Goal: Book appointment/travel/reservation

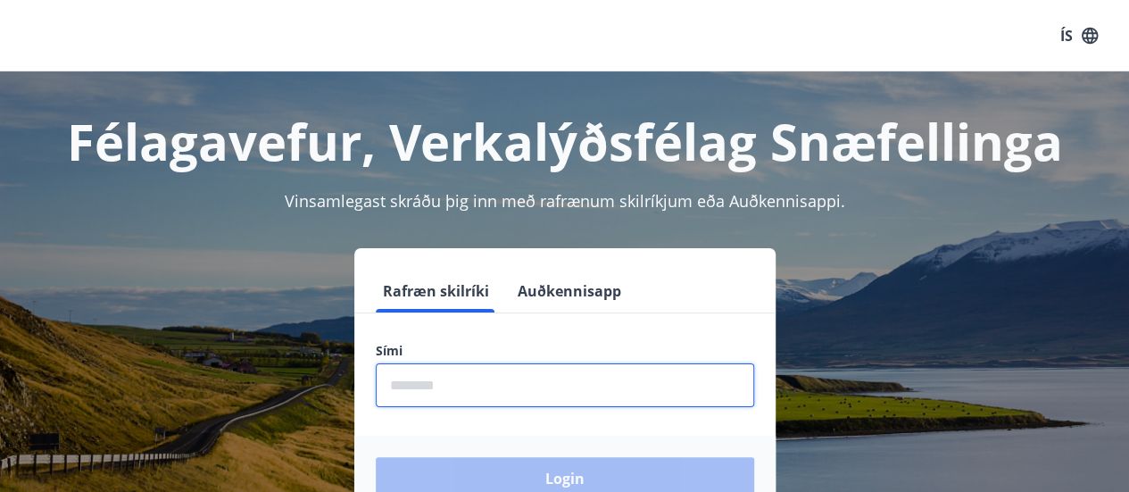
click at [446, 385] on input "phone" at bounding box center [565, 385] width 378 height 44
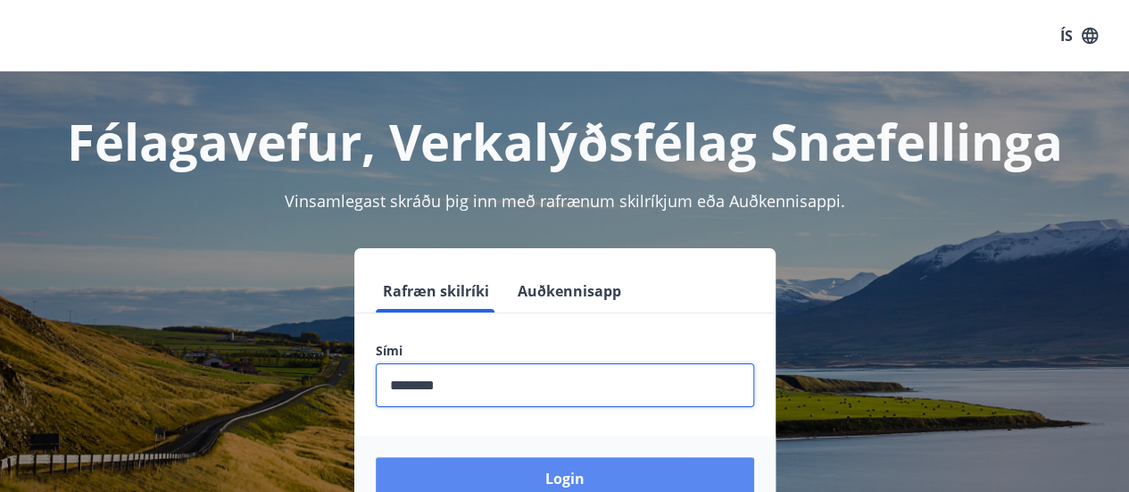
type input "********"
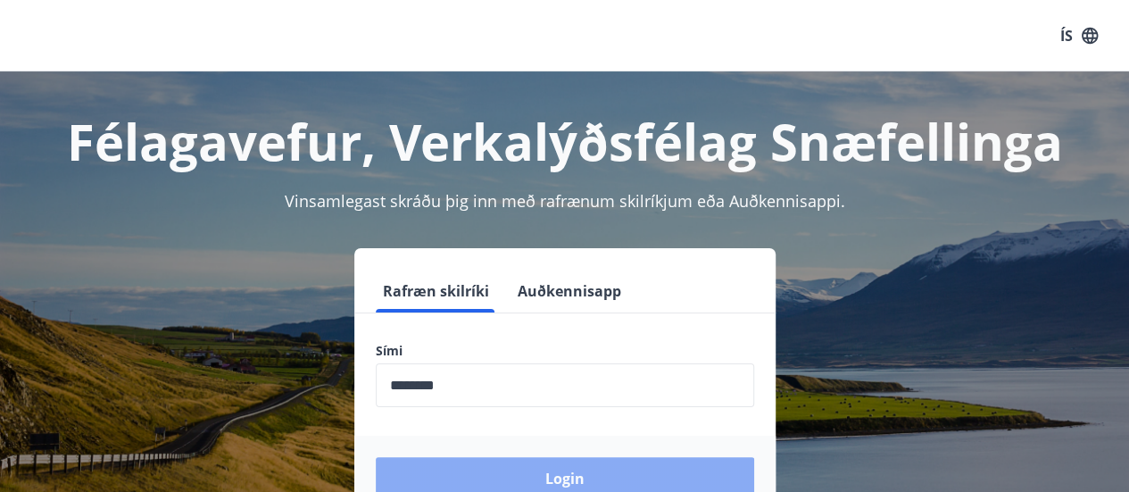
click at [559, 478] on button "Login" at bounding box center [565, 478] width 378 height 43
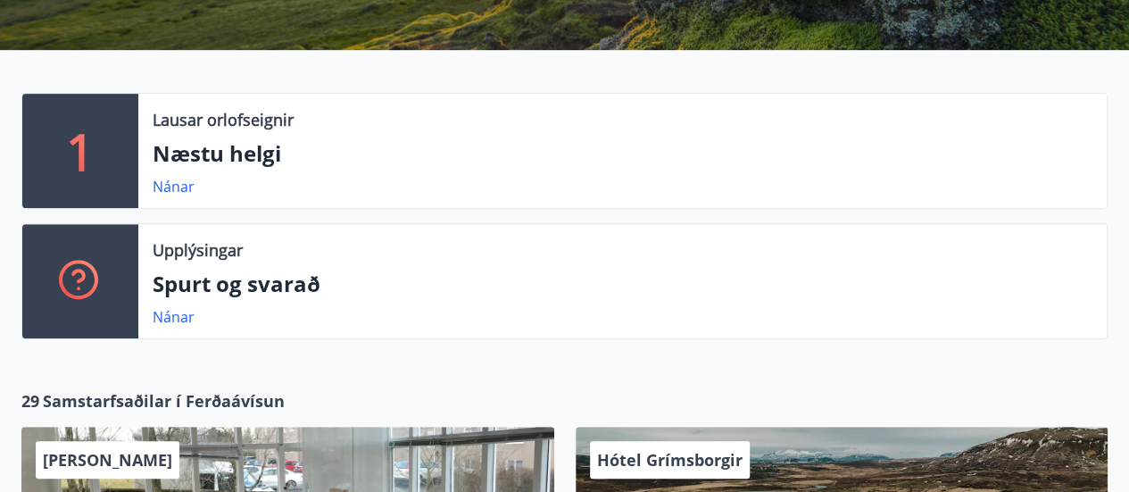
scroll to position [330, 0]
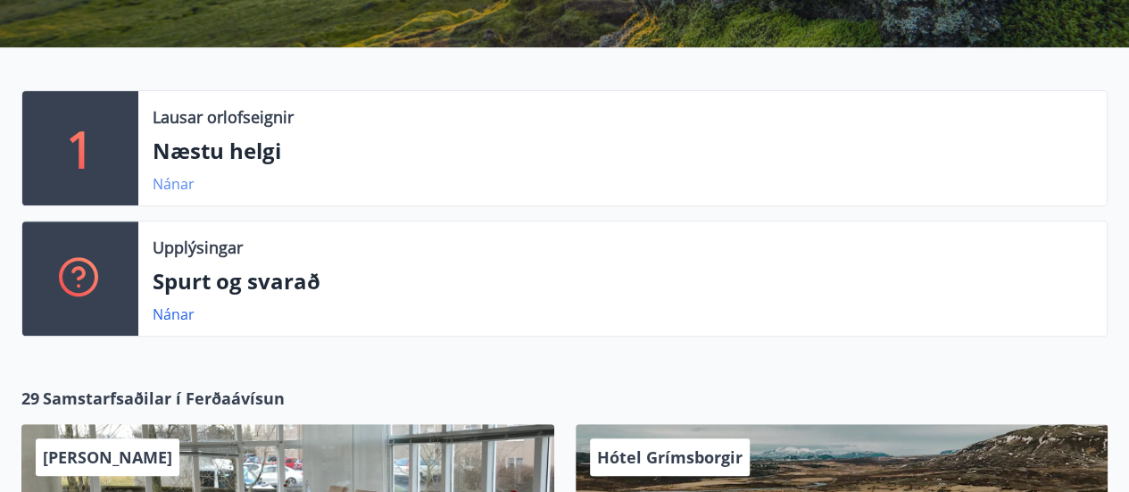
click at [172, 183] on link "Nánar" at bounding box center [174, 184] width 42 height 20
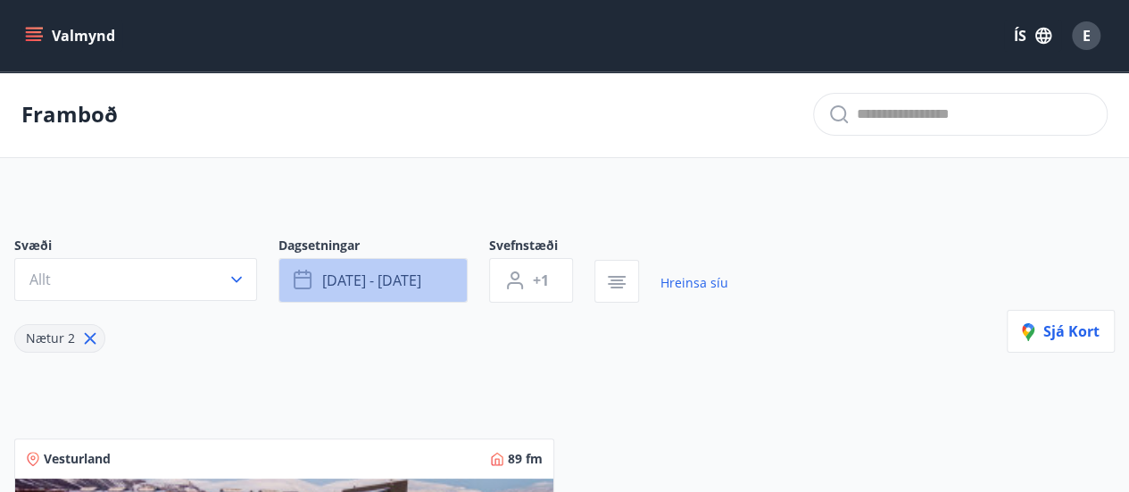
click at [297, 279] on icon "button" at bounding box center [304, 280] width 21 height 21
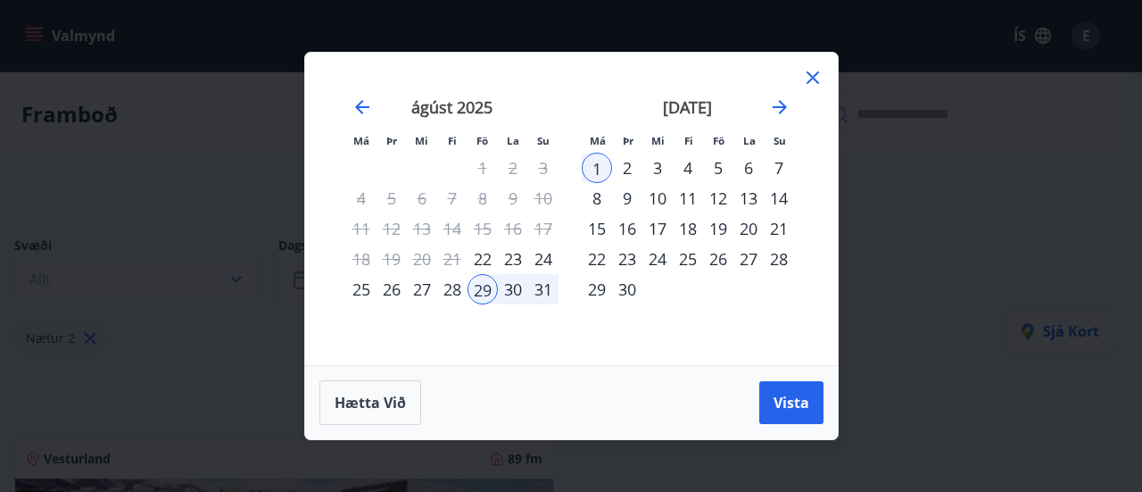
click at [448, 295] on div "28" at bounding box center [452, 289] width 30 height 30
click at [793, 396] on span "Vista" at bounding box center [792, 403] width 36 height 20
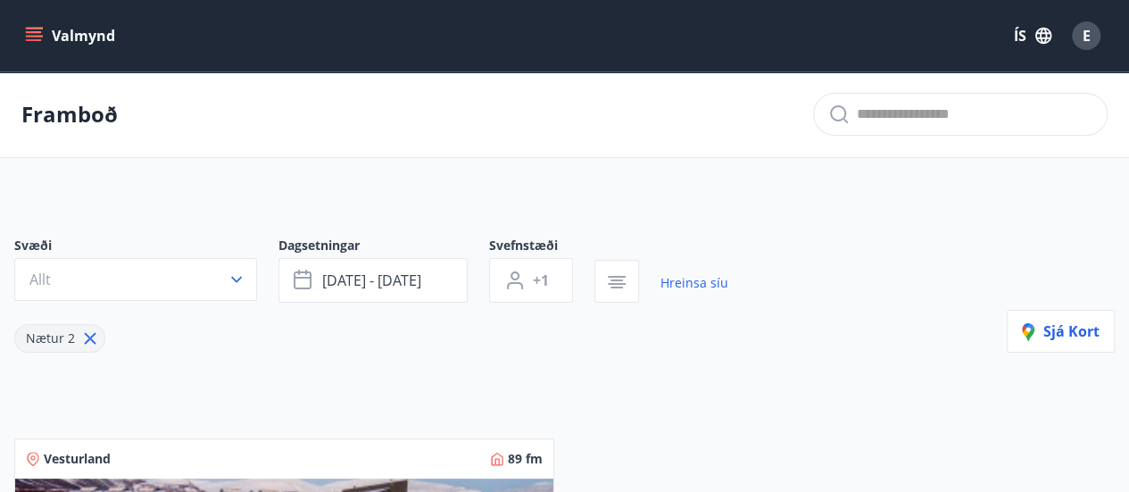
click at [32, 31] on icon "menu" at bounding box center [34, 32] width 16 height 2
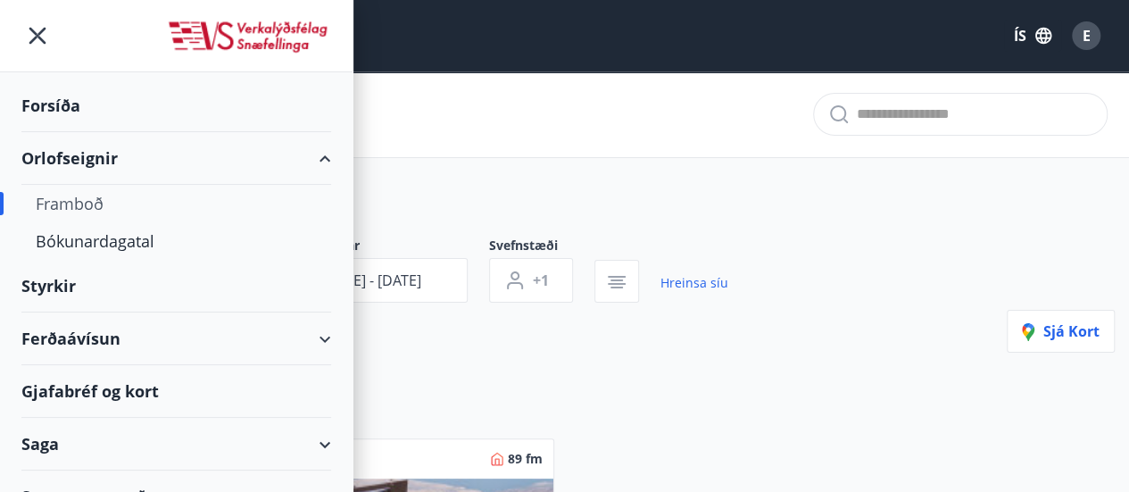
click at [88, 200] on div "Framboð" at bounding box center [176, 203] width 281 height 37
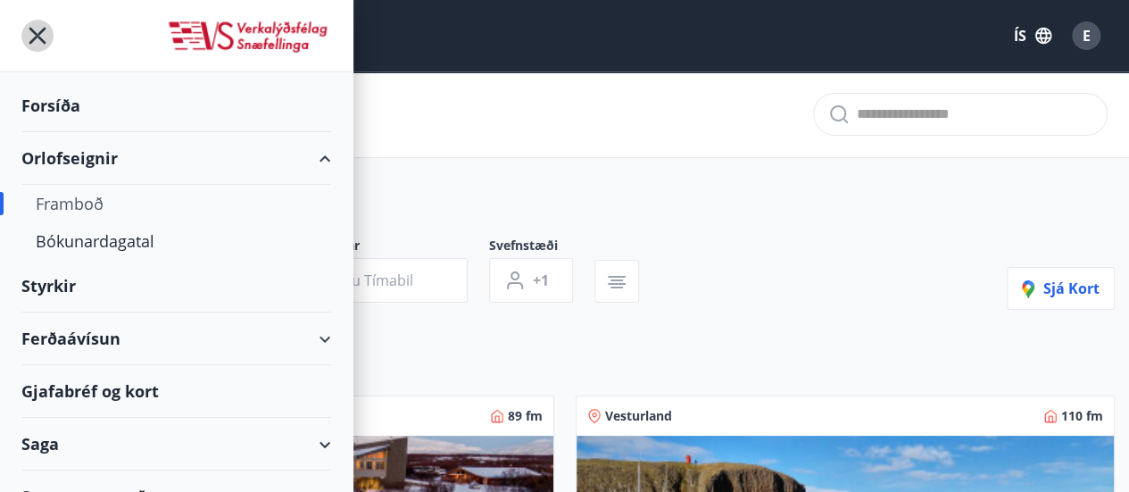
click at [34, 33] on icon "menu" at bounding box center [37, 36] width 17 height 17
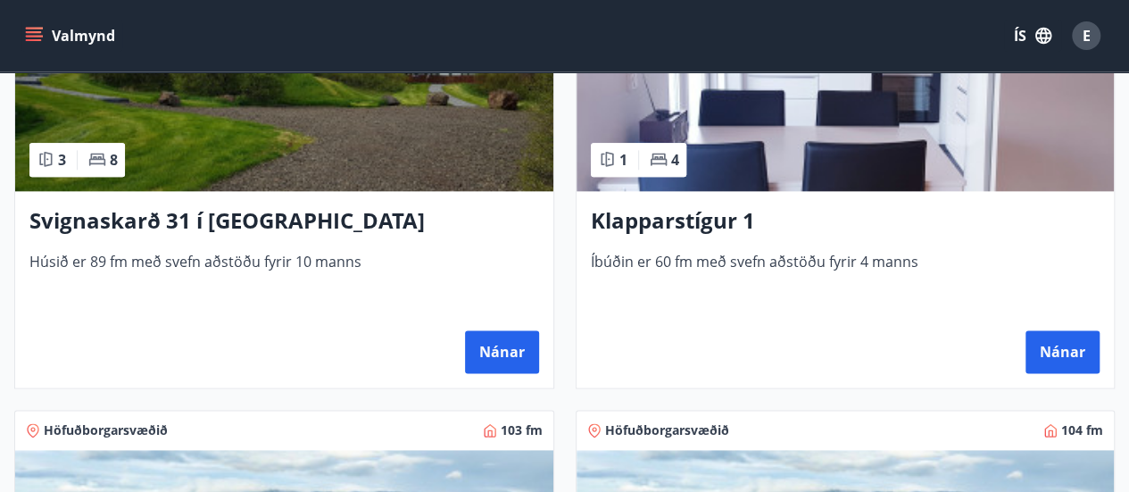
scroll to position [958, 0]
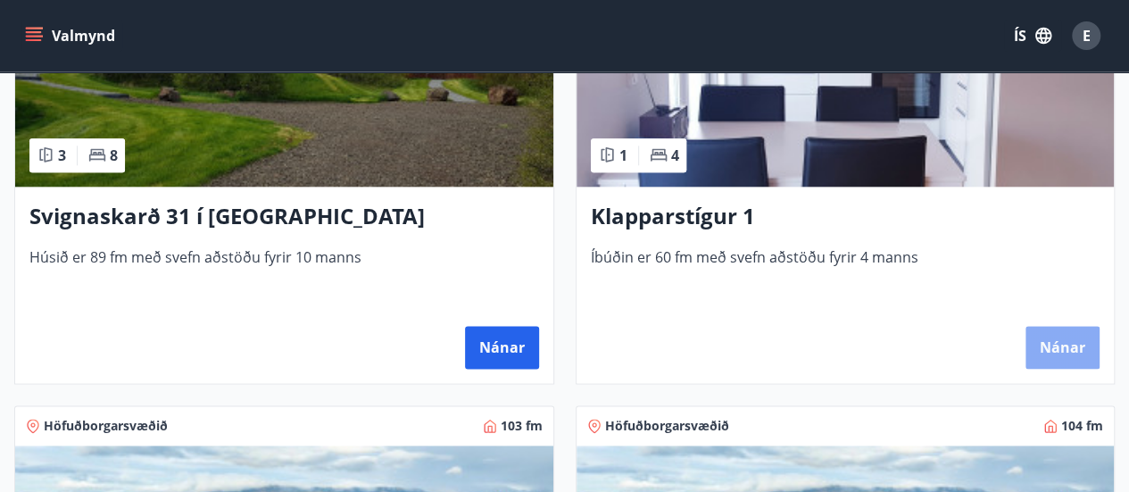
click at [1060, 353] on button "Nánar" at bounding box center [1063, 347] width 74 height 43
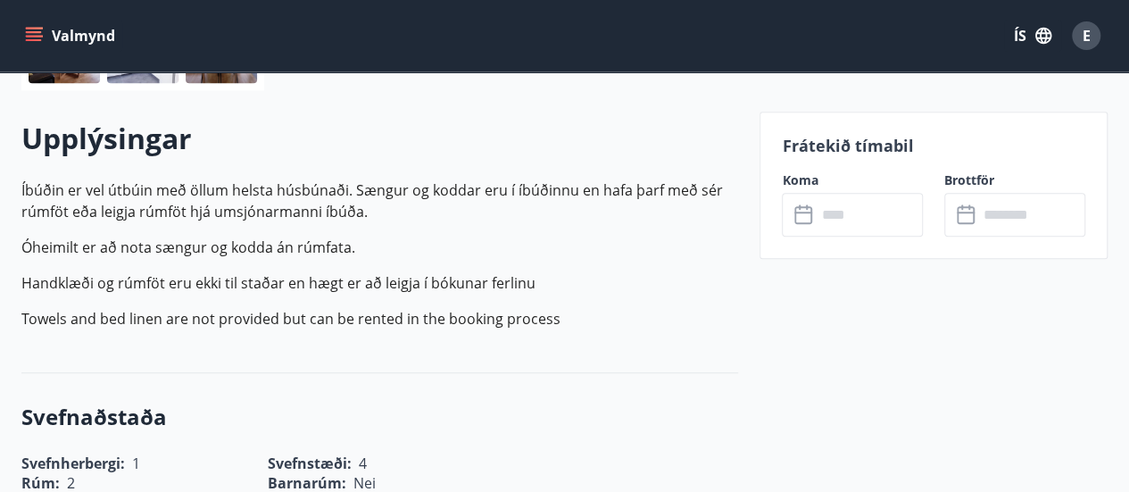
scroll to position [486, 0]
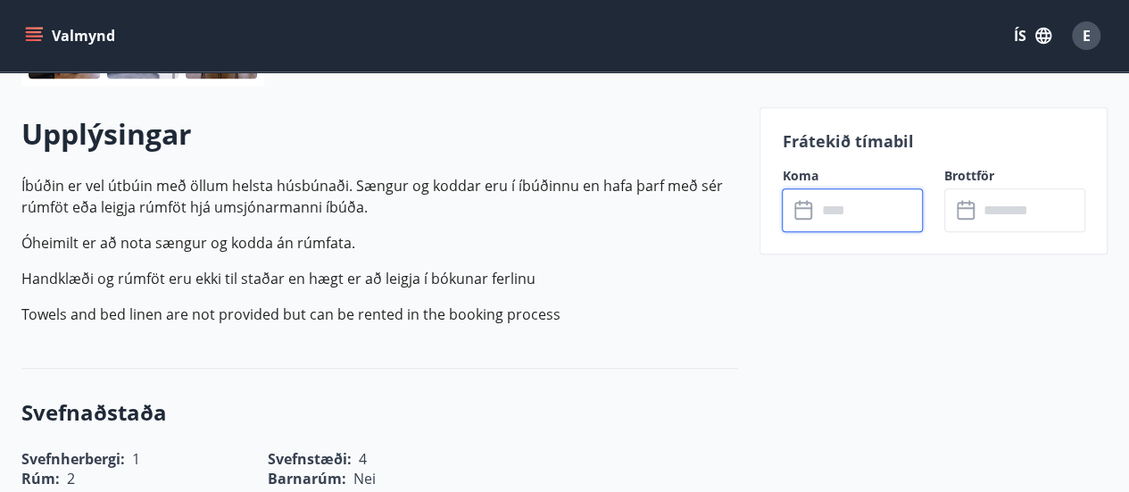
click at [834, 212] on input "text" at bounding box center [869, 210] width 107 height 44
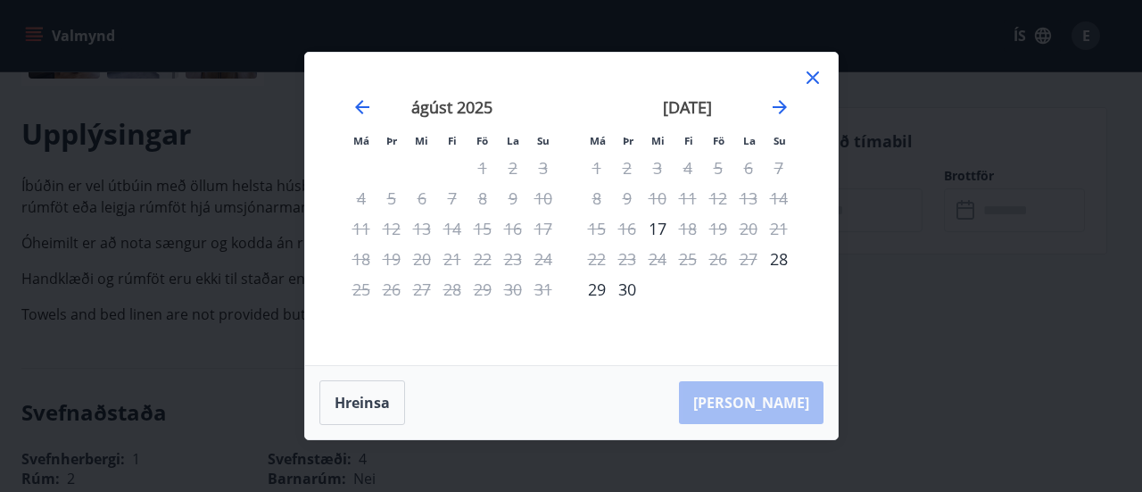
click at [815, 78] on icon at bounding box center [812, 77] width 21 height 21
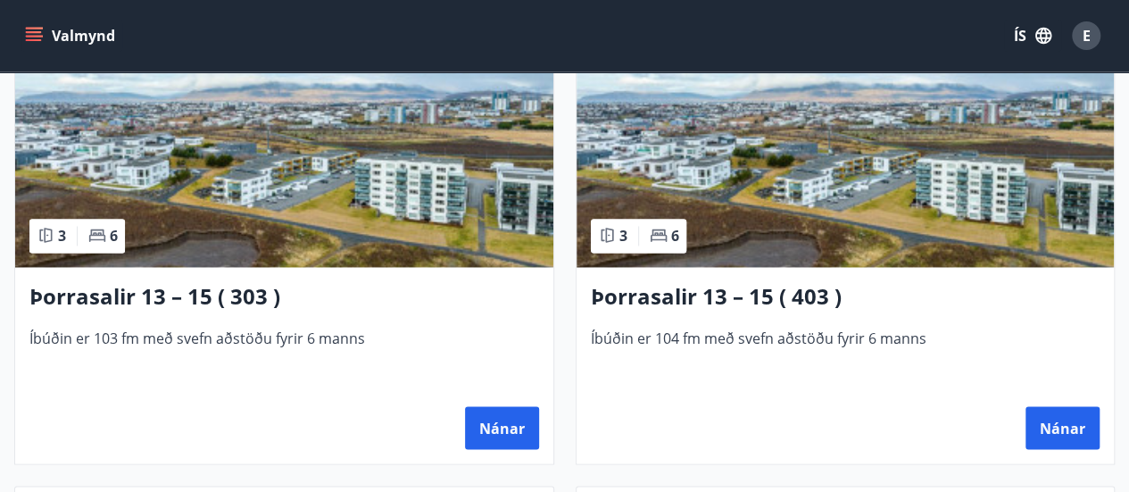
scroll to position [1381, 0]
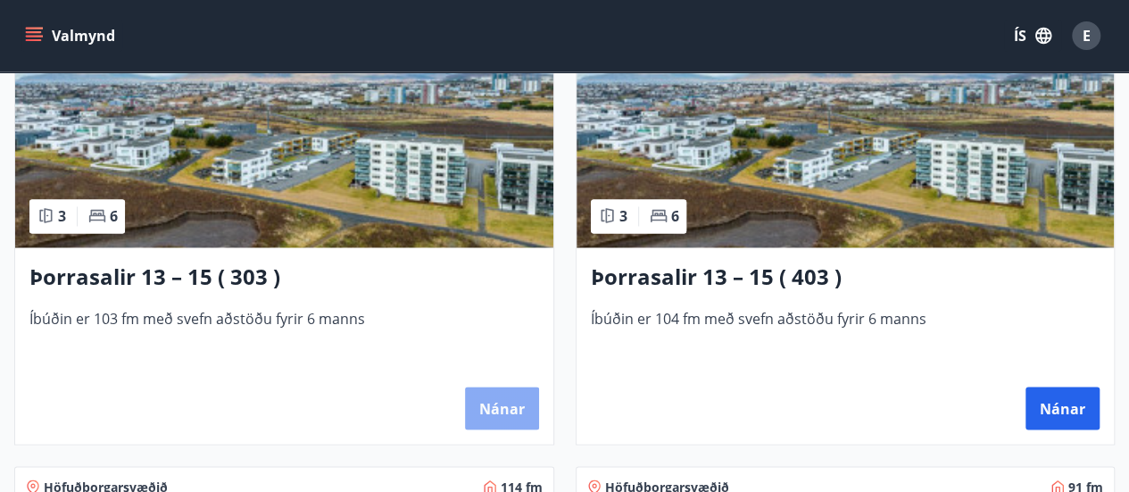
click at [498, 397] on button "Nánar" at bounding box center [502, 407] width 74 height 43
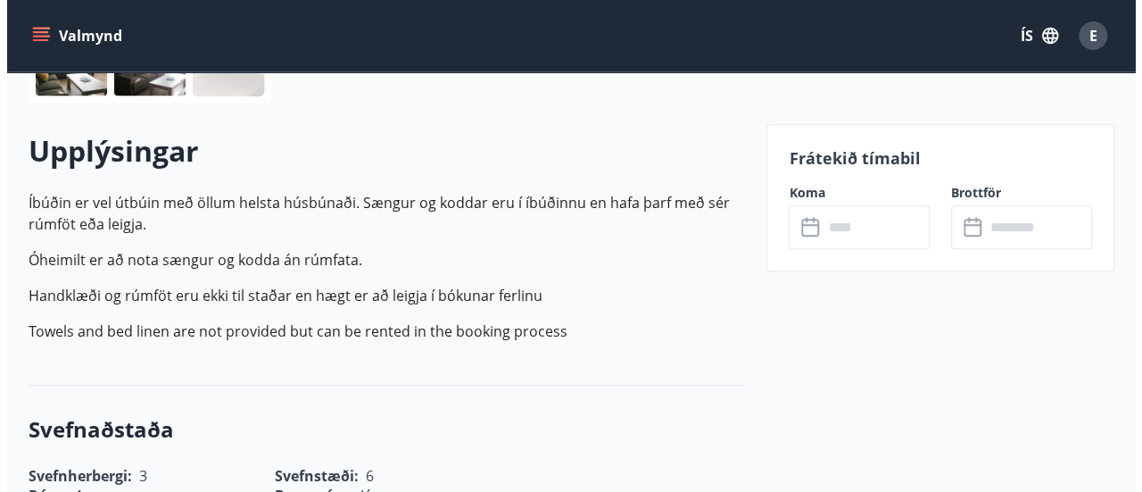
scroll to position [473, 0]
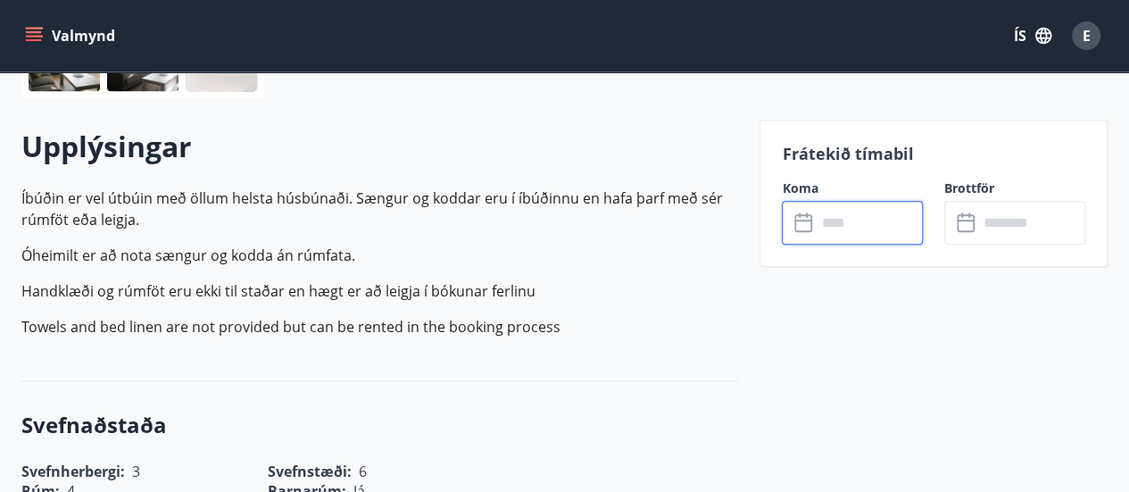
click at [845, 221] on input "text" at bounding box center [869, 223] width 107 height 44
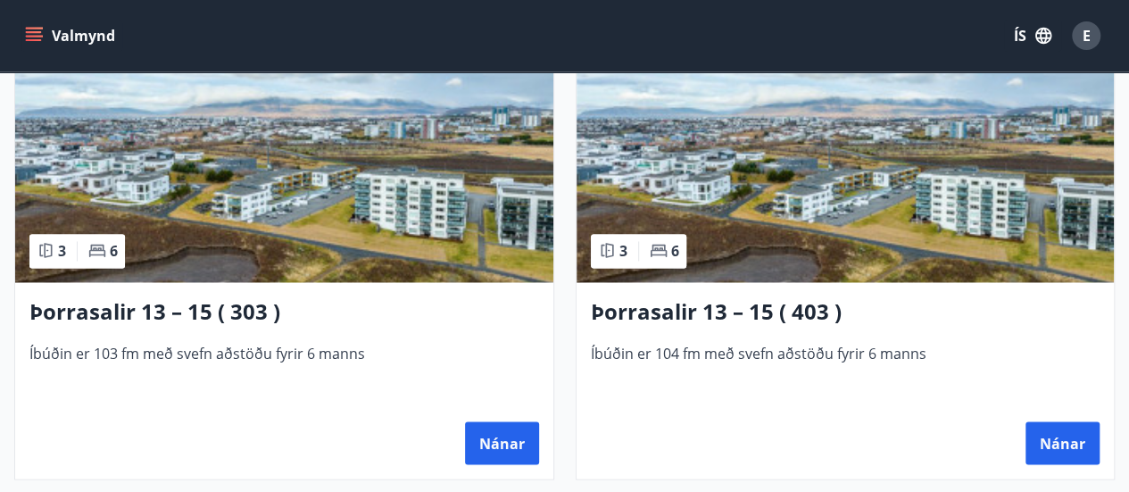
scroll to position [1381, 0]
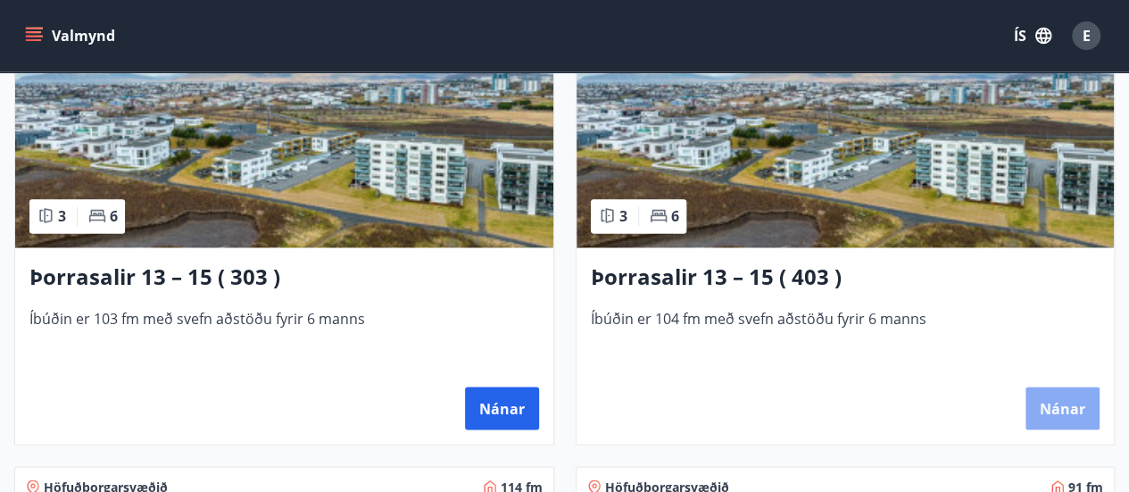
click at [1059, 405] on button "Nánar" at bounding box center [1063, 407] width 74 height 43
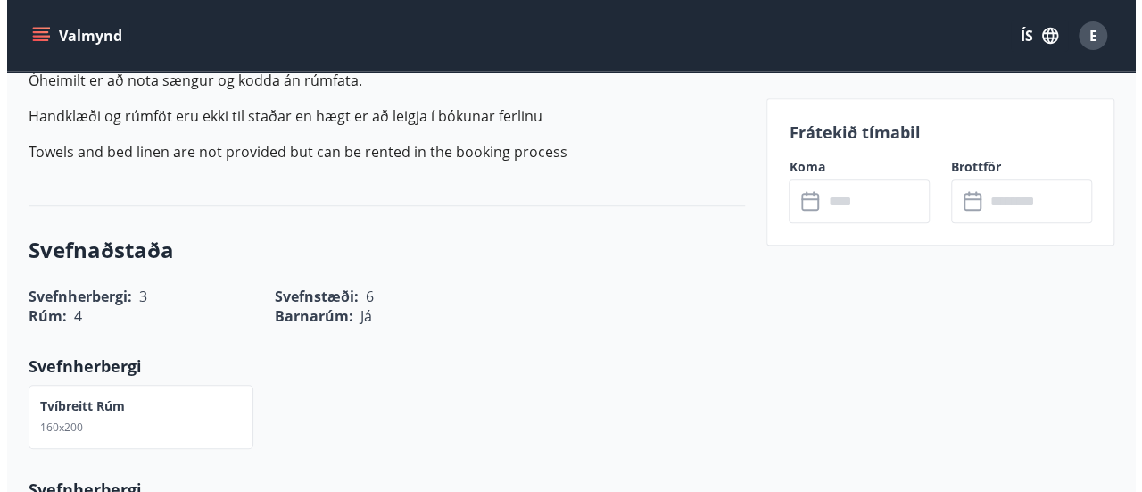
scroll to position [685, 0]
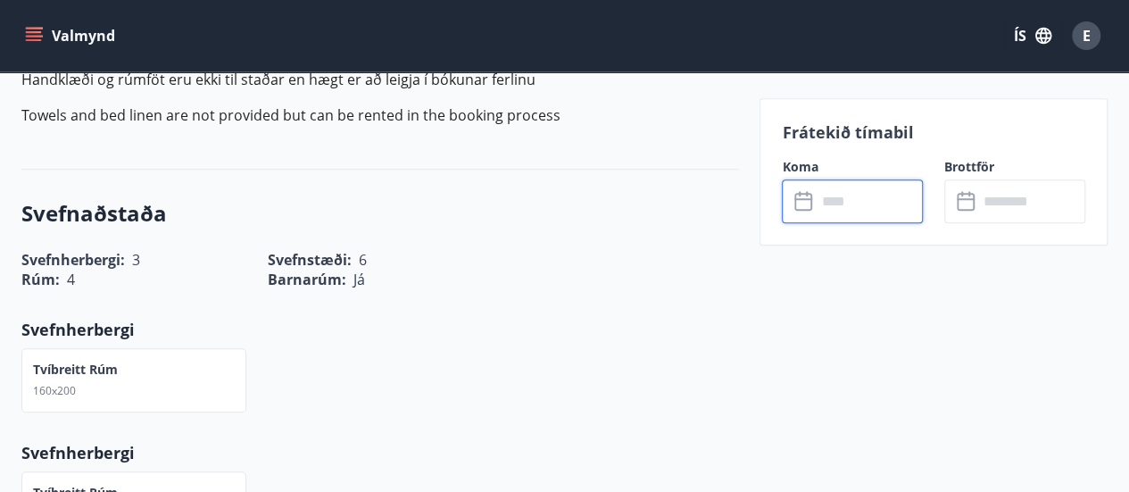
click at [850, 204] on input "text" at bounding box center [869, 201] width 107 height 44
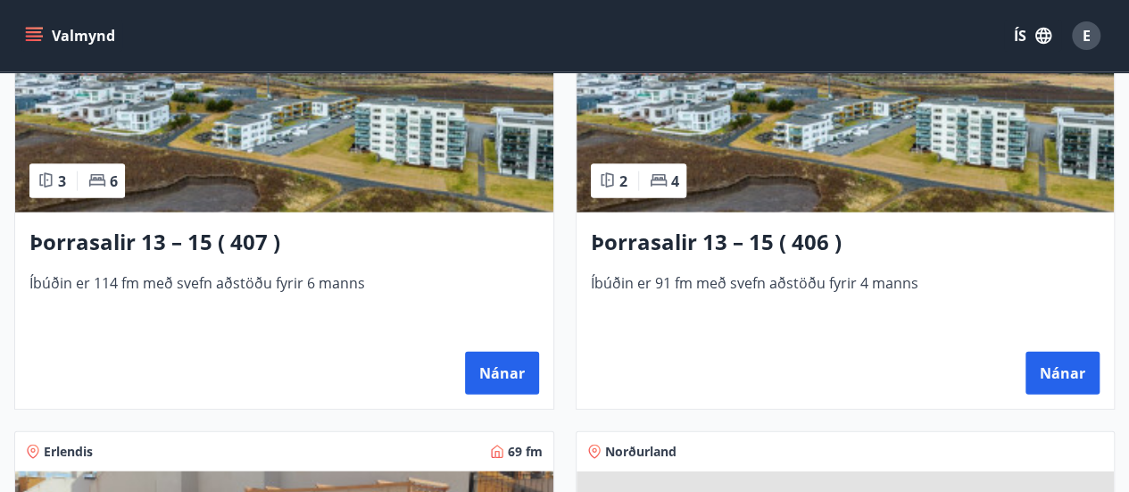
scroll to position [1904, 0]
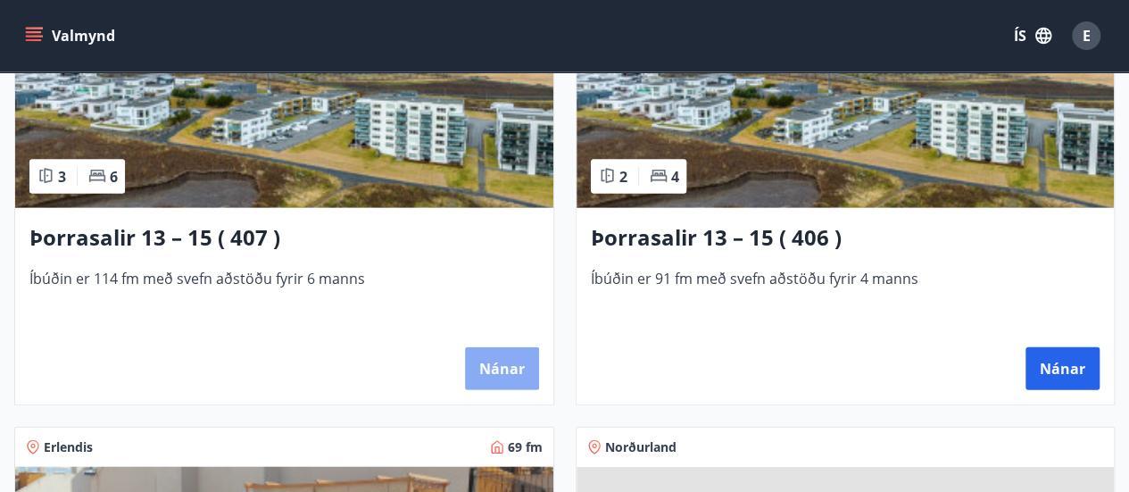
click at [500, 360] on button "Nánar" at bounding box center [502, 368] width 74 height 43
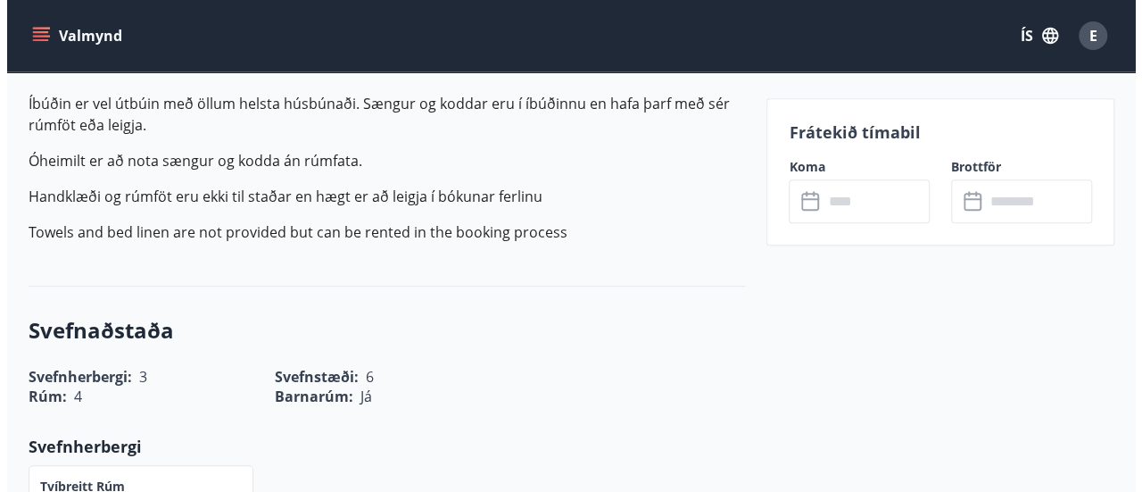
scroll to position [577, 0]
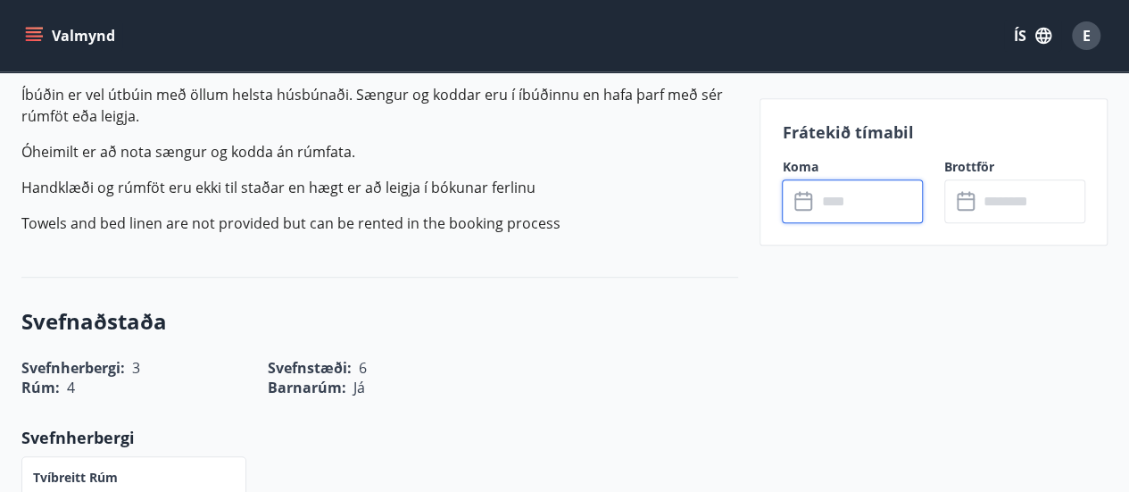
click at [827, 213] on input "text" at bounding box center [869, 201] width 107 height 44
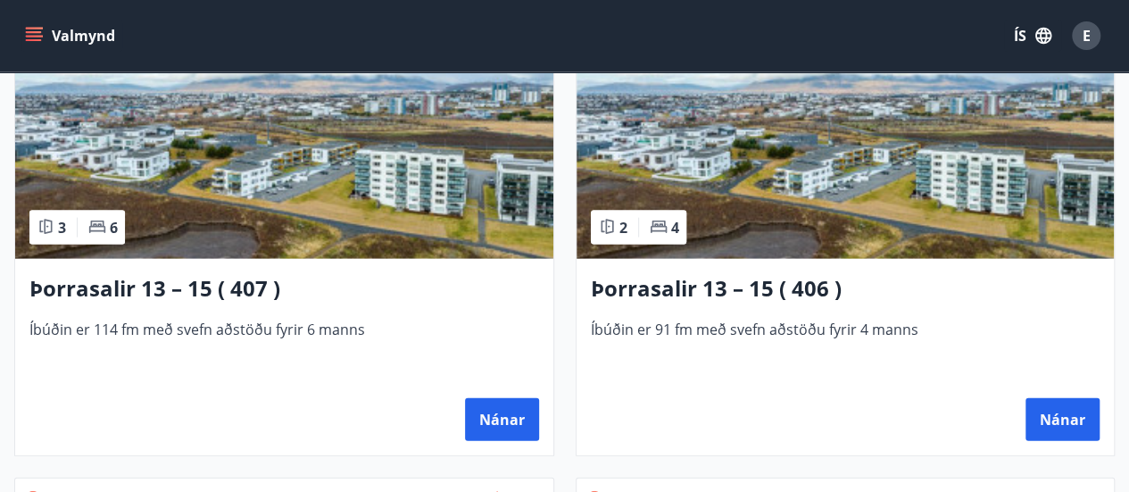
scroll to position [1861, 0]
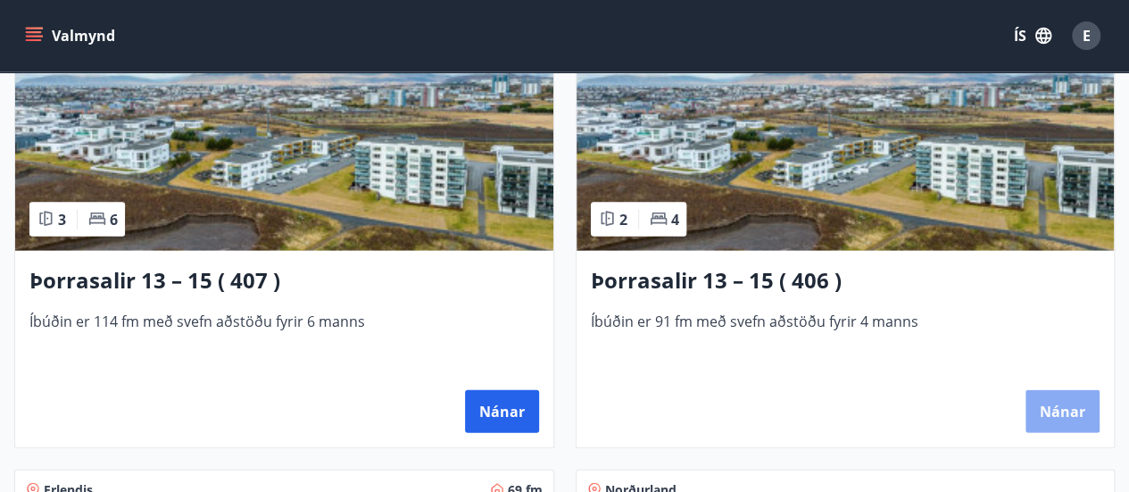
click at [1048, 404] on button "Nánar" at bounding box center [1063, 411] width 74 height 43
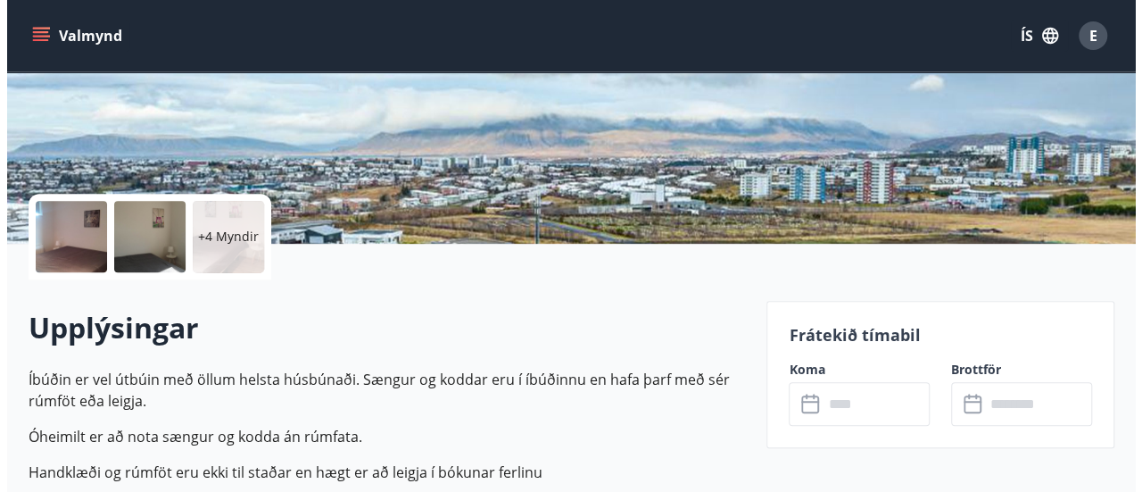
scroll to position [409, 0]
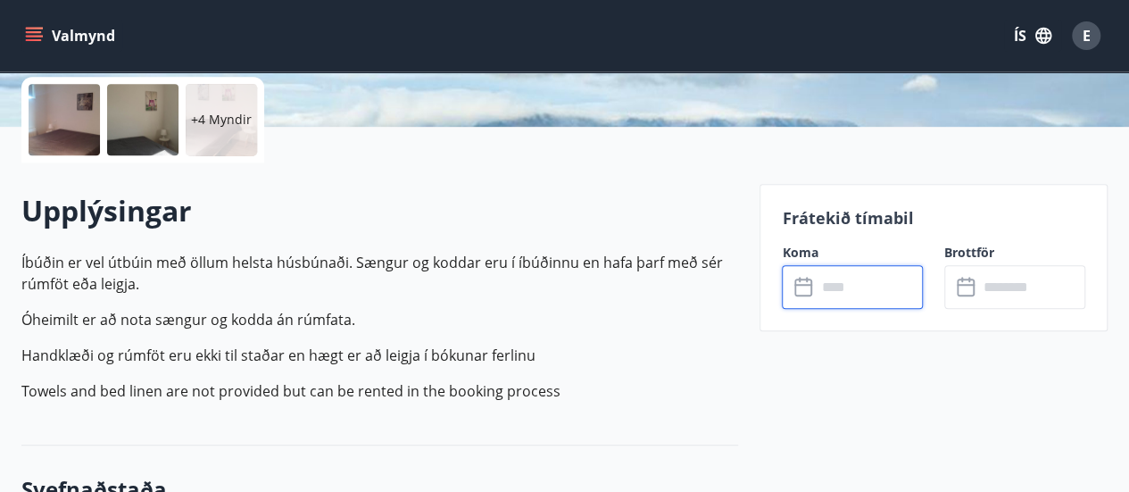
click at [838, 285] on input "text" at bounding box center [869, 287] width 107 height 44
